Goal: Task Accomplishment & Management: Use online tool/utility

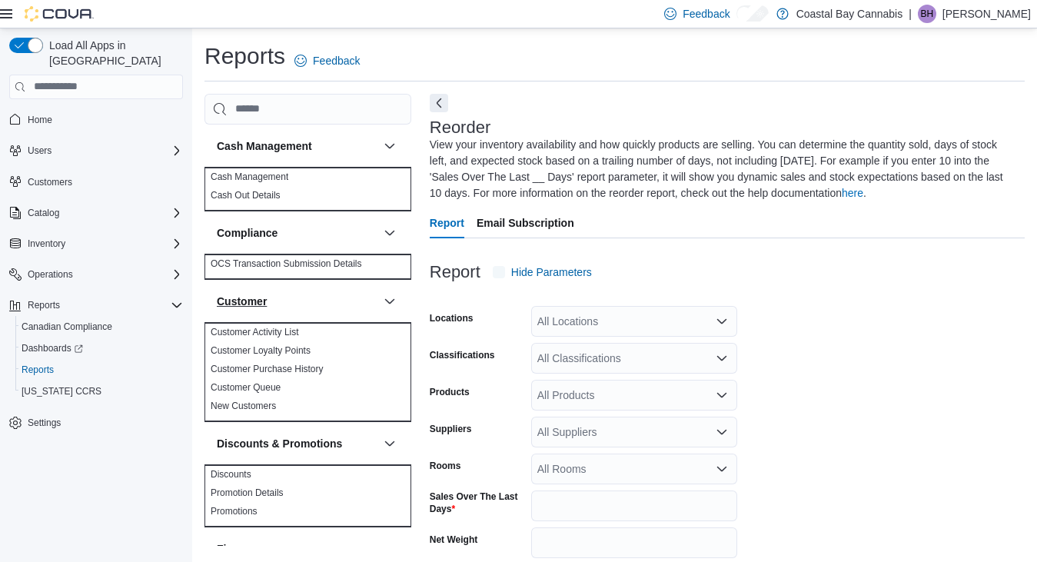
scroll to position [74, 0]
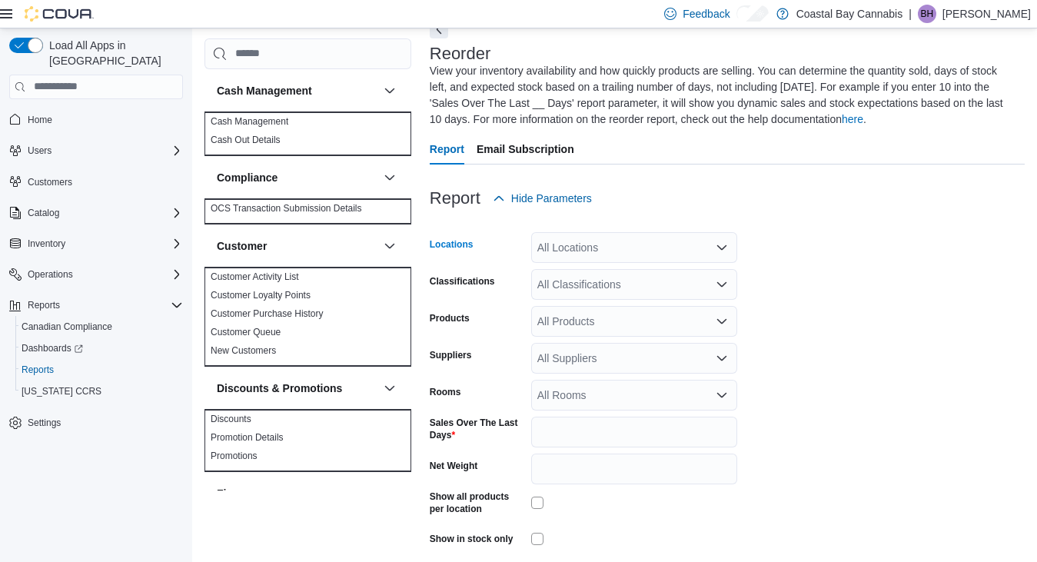
click at [593, 250] on div "All Locations" at bounding box center [634, 247] width 206 height 31
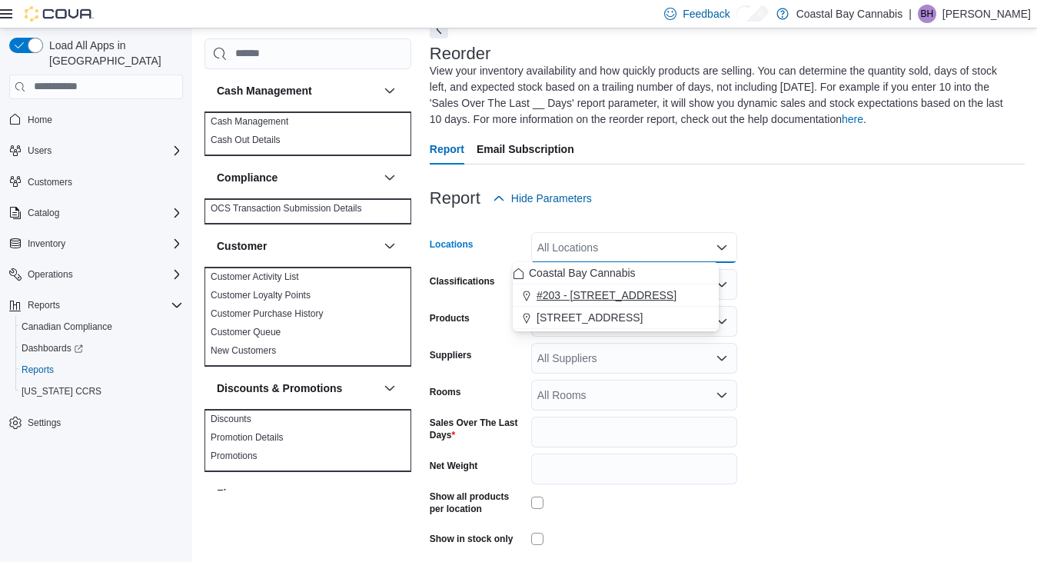
click at [580, 292] on span "#203 - [STREET_ADDRESS]" at bounding box center [607, 295] width 140 height 15
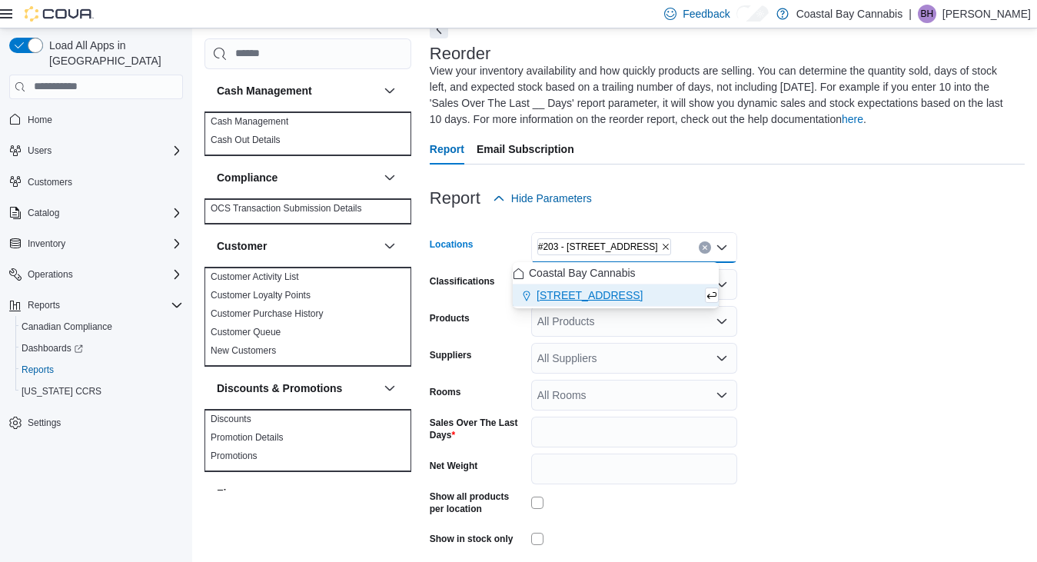
click at [565, 357] on div "All Suppliers" at bounding box center [634, 358] width 206 height 31
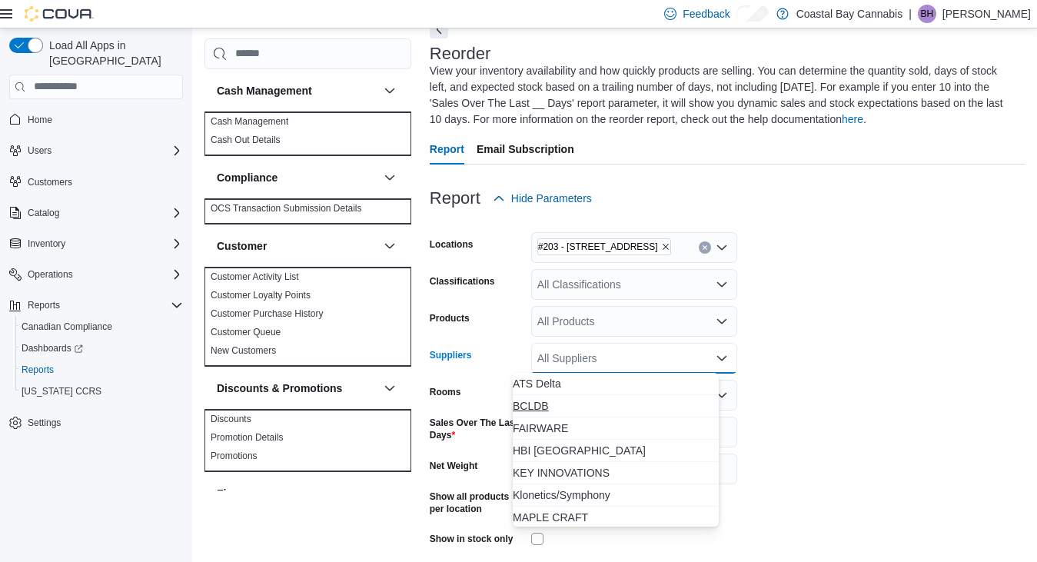
click at [538, 404] on span "BCLDB" at bounding box center [616, 405] width 206 height 15
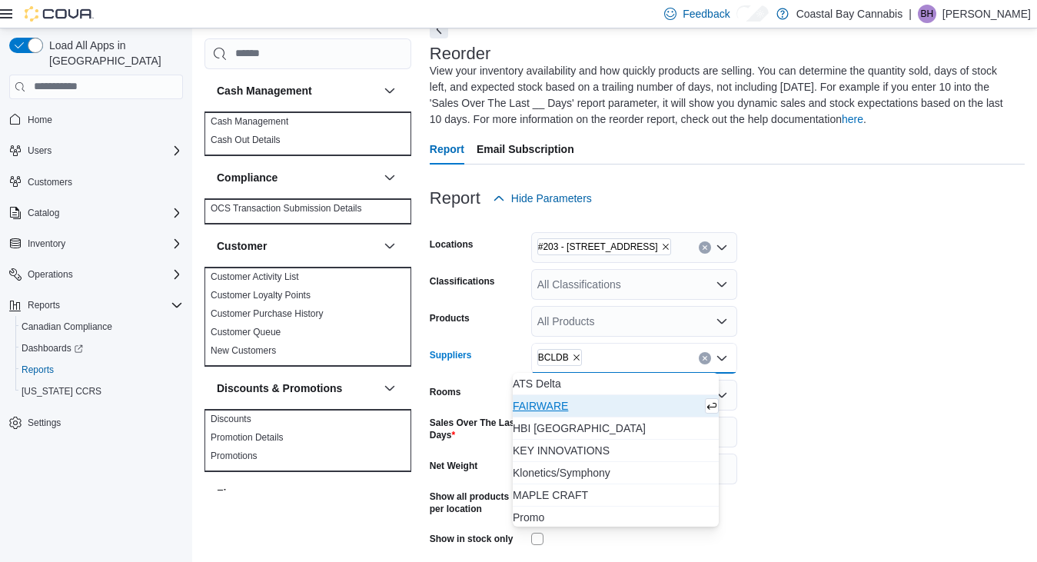
click at [803, 387] on form "Locations #203 - 442 Marine Dr. Classifications All Classifications Products Al…" at bounding box center [727, 404] width 595 height 380
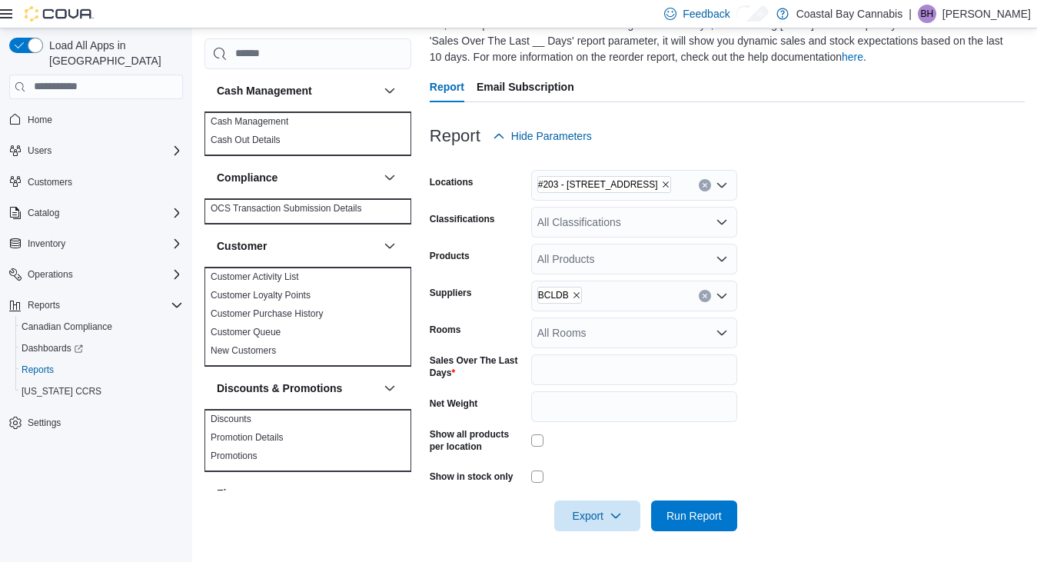
scroll to position [135, 0]
click at [676, 520] on span "Run Report" at bounding box center [694, 515] width 55 height 15
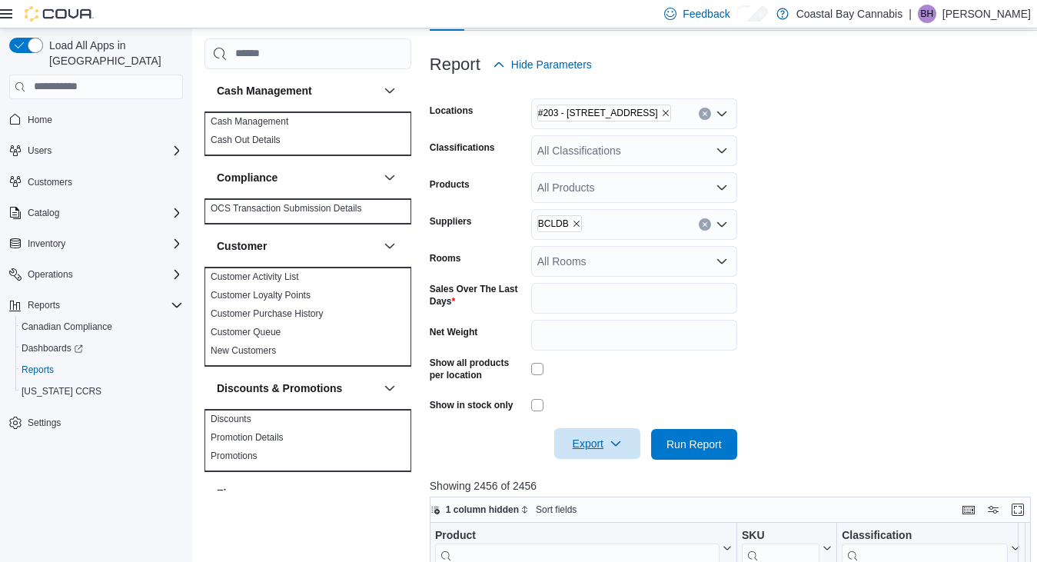
click at [580, 441] on span "Export" at bounding box center [597, 443] width 86 height 31
click at [591, 361] on button "Export to Excel" at bounding box center [585, 351] width 88 height 31
